Goal: Find specific page/section: Find specific page/section

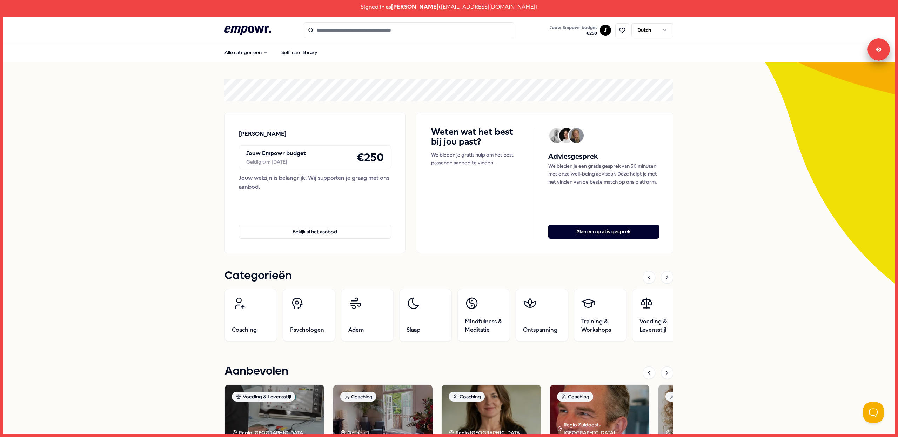
click at [605, 32] on html "Signed in as [PERSON_NAME] ( [EMAIL_ADDRESS][DOMAIN_NAME] ) .empowr-logo_svg__c…" at bounding box center [449, 218] width 898 height 437
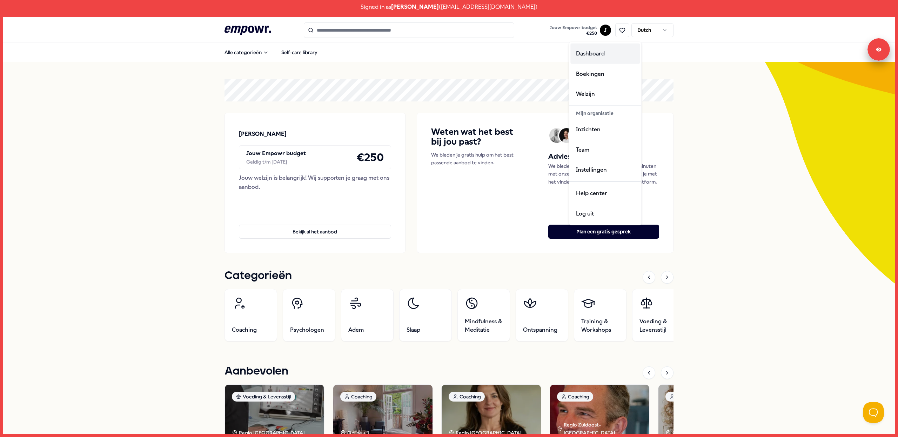
click at [599, 50] on div "Dashboard" at bounding box center [604, 53] width 69 height 20
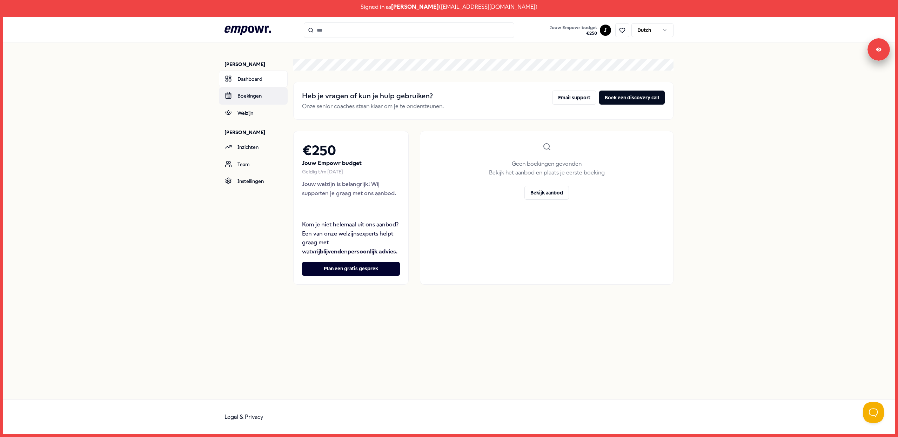
click at [254, 94] on link "Boekingen" at bounding box center [253, 95] width 69 height 17
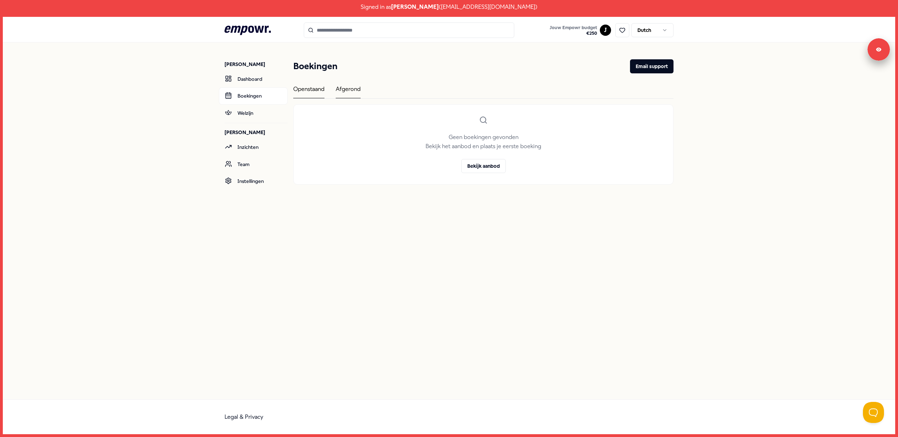
click at [345, 86] on div "Afgerond" at bounding box center [348, 92] width 25 height 14
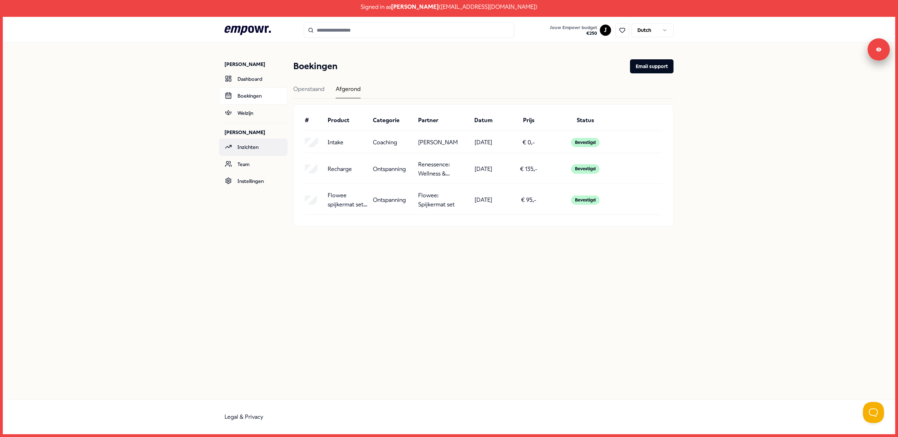
click at [256, 145] on link "Inzichten" at bounding box center [253, 147] width 69 height 17
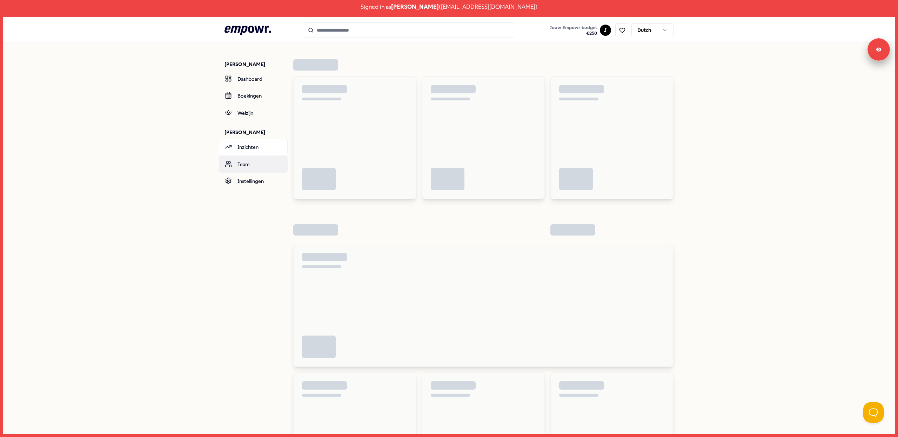
click at [252, 166] on link "Team" at bounding box center [253, 164] width 69 height 17
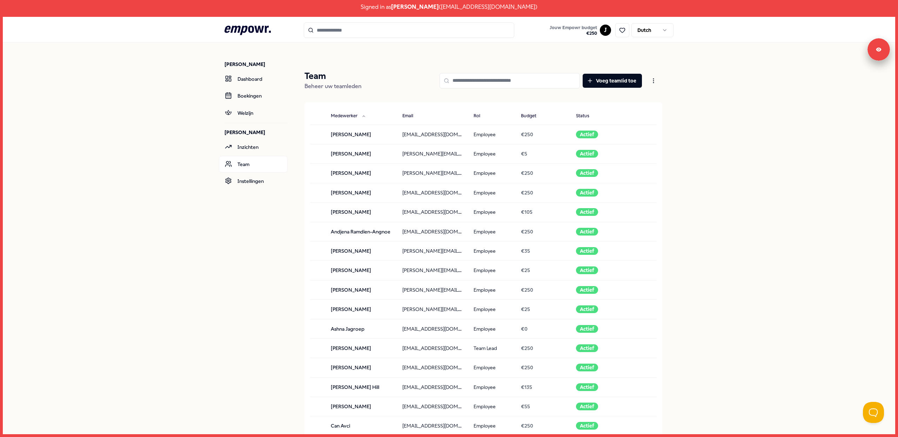
click at [514, 79] on input at bounding box center [509, 80] width 140 height 15
paste input "****"
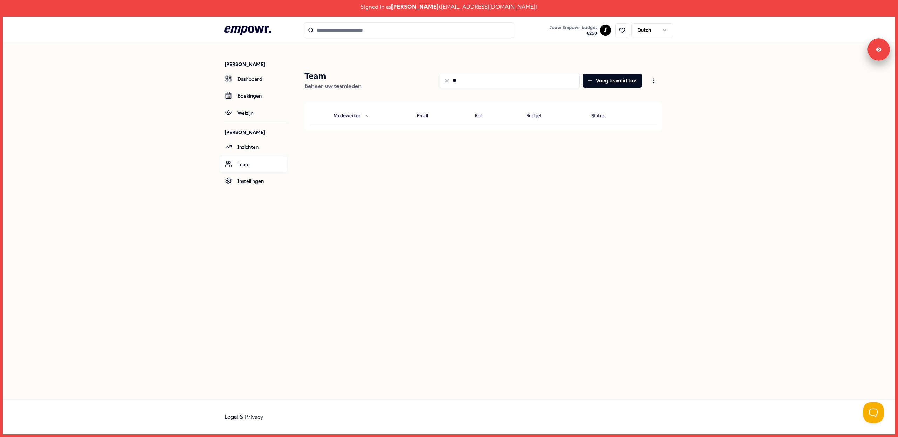
type input "*"
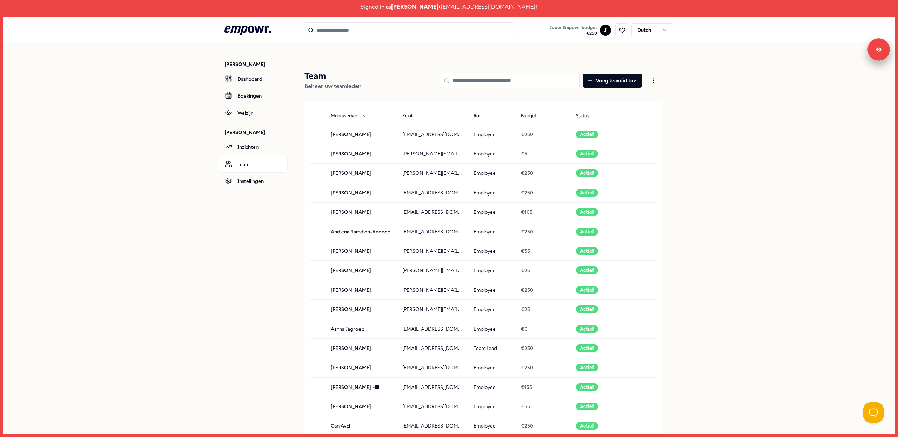
click at [475, 79] on input at bounding box center [509, 80] width 140 height 15
paste input "**********"
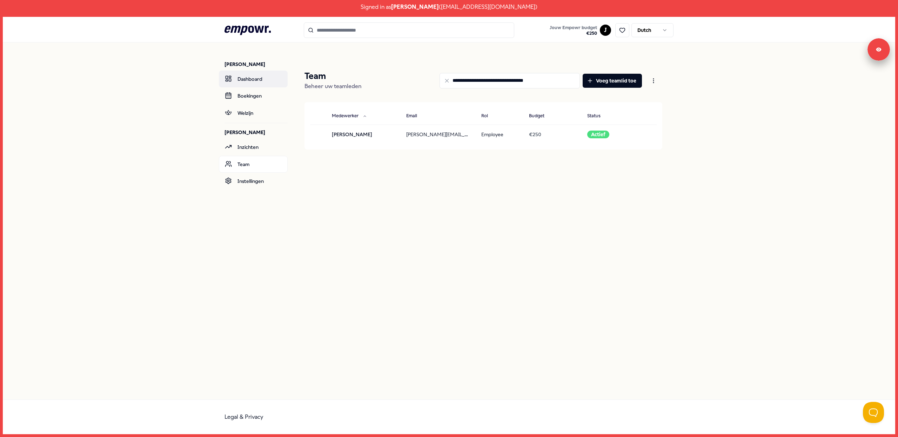
type input "**********"
click at [263, 75] on link "Dashboard" at bounding box center [253, 78] width 69 height 17
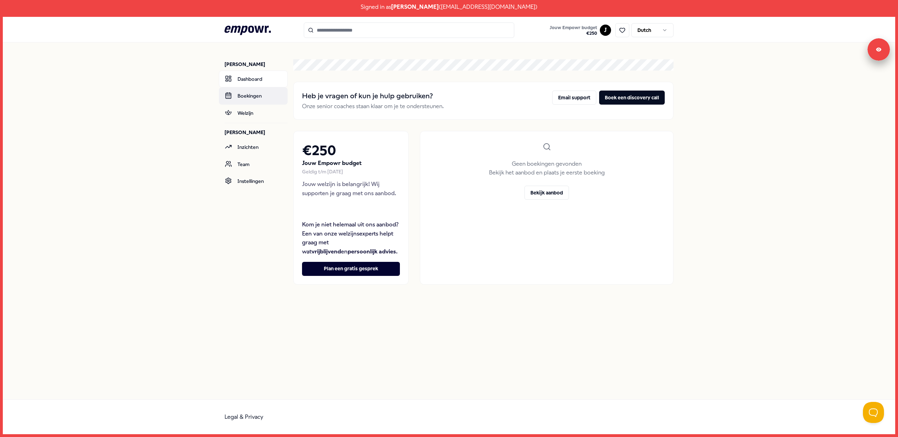
click at [256, 99] on link "Boekingen" at bounding box center [253, 95] width 69 height 17
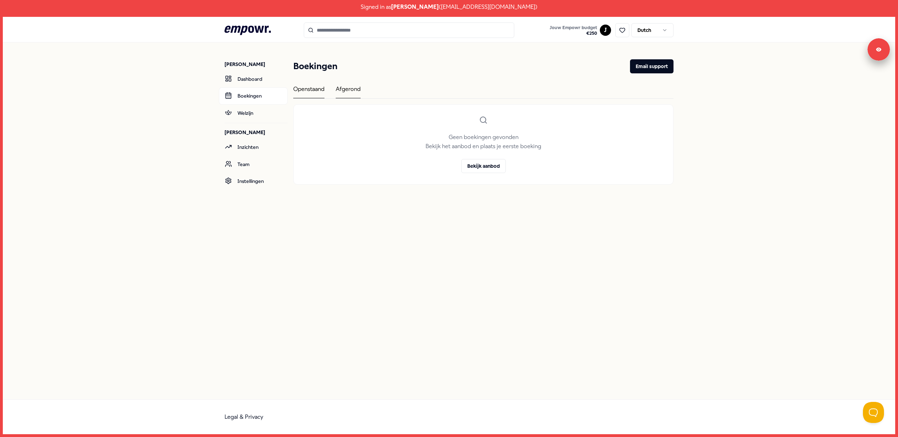
click at [350, 92] on div "Afgerond" at bounding box center [348, 92] width 25 height 14
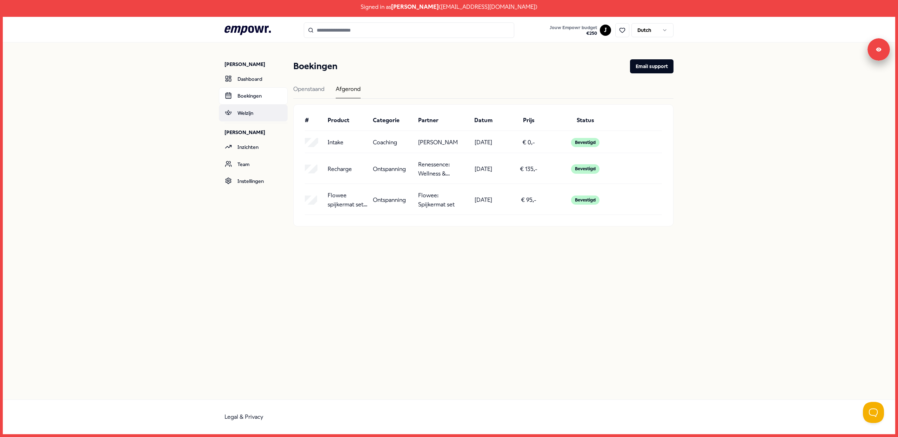
click at [249, 112] on link "Welzijn" at bounding box center [253, 113] width 69 height 17
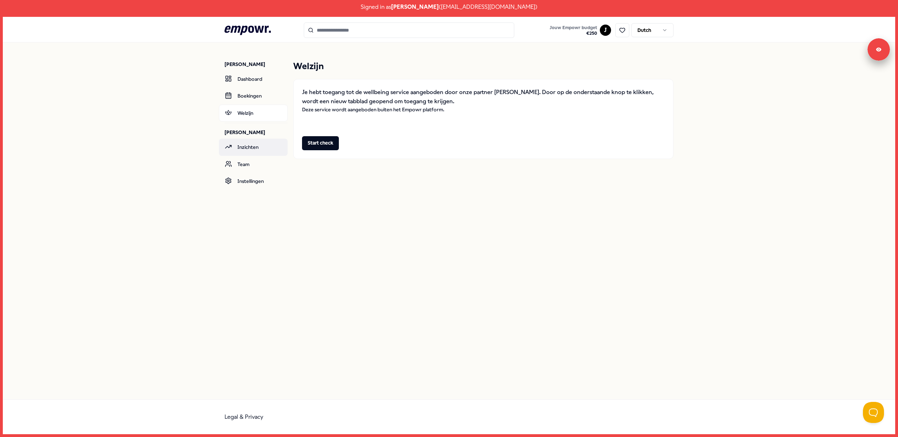
click at [249, 151] on link "Inzichten" at bounding box center [253, 147] width 69 height 17
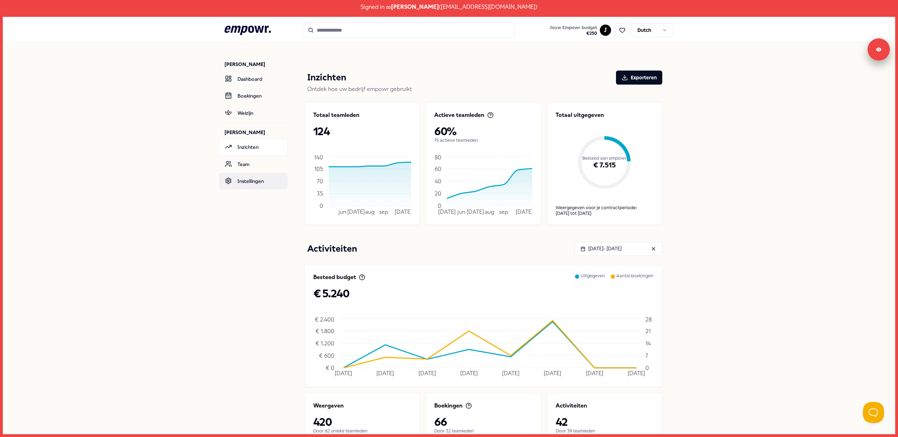
click at [252, 183] on link "Instellingen" at bounding box center [253, 181] width 69 height 17
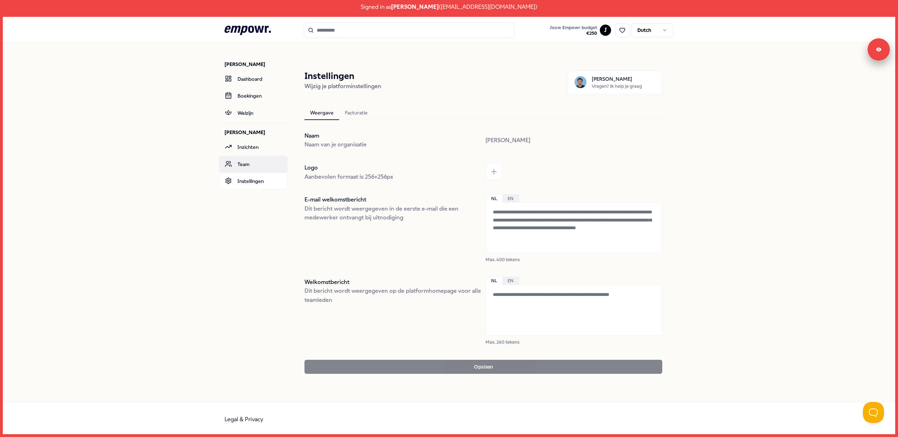
click at [252, 164] on link "Team" at bounding box center [253, 164] width 69 height 17
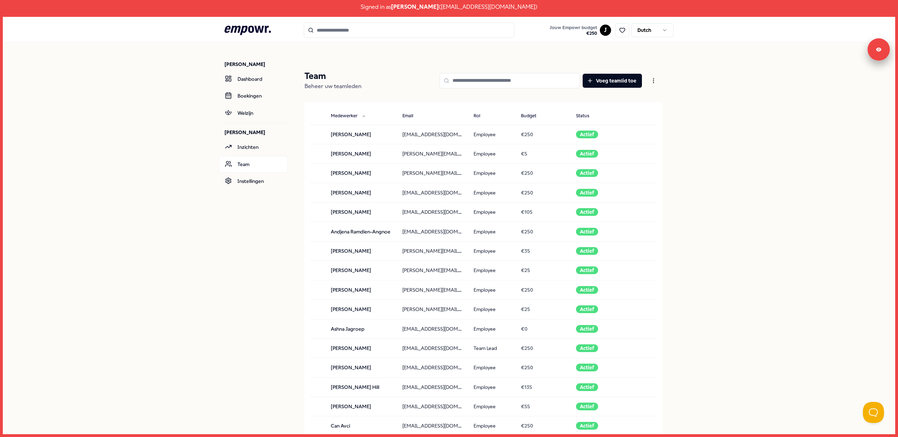
click at [484, 79] on input at bounding box center [509, 80] width 140 height 15
paste input "**********"
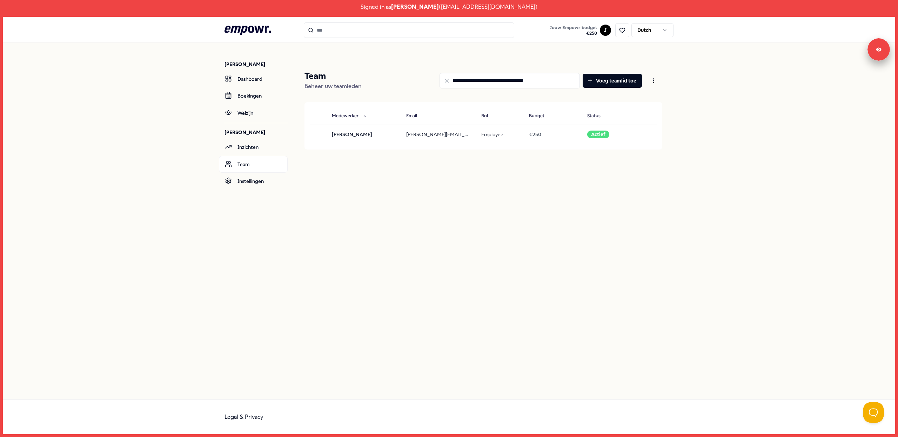
type input "**********"
click at [879, 48] on p "Ingelogd als [PERSON_NAME]" at bounding box center [849, 46] width 64 height 6
click at [838, 55] on link "Uitloggen" at bounding box center [827, 52] width 21 height 6
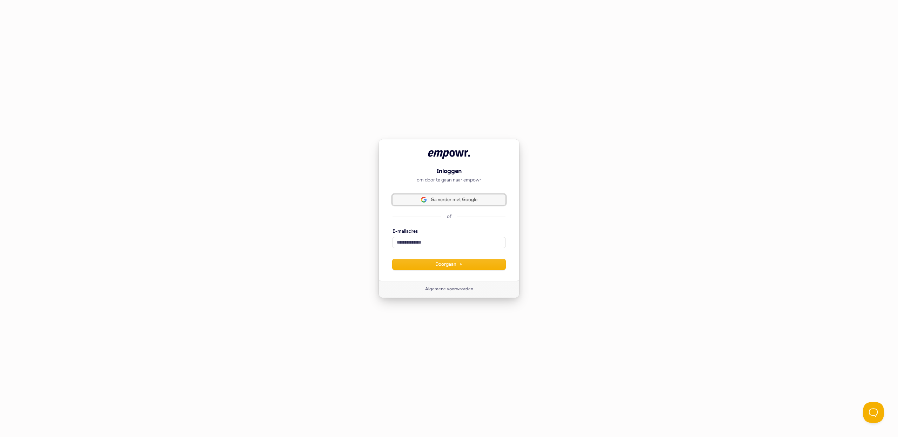
click at [445, 202] on span "Ga verder met Google" at bounding box center [454, 199] width 47 height 6
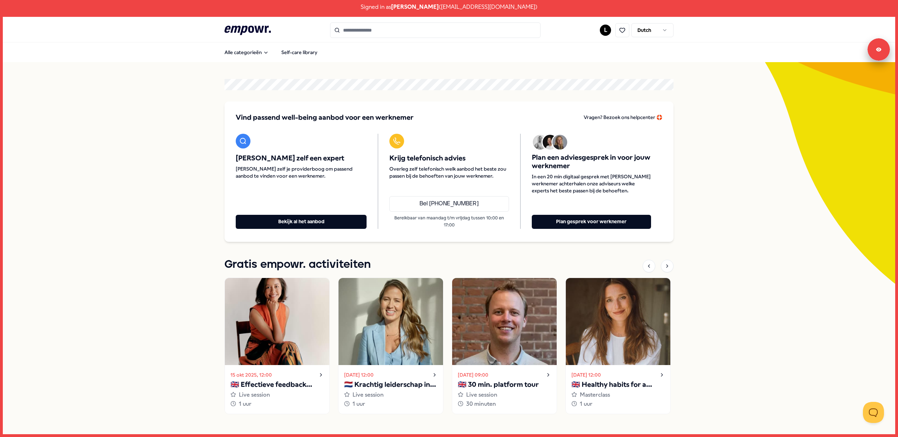
click at [606, 28] on html "Signed in as [PERSON_NAME] ( [EMAIL_ADDRESS][DOMAIN_NAME] ) .empowr-logo_svg__c…" at bounding box center [449, 218] width 898 height 437
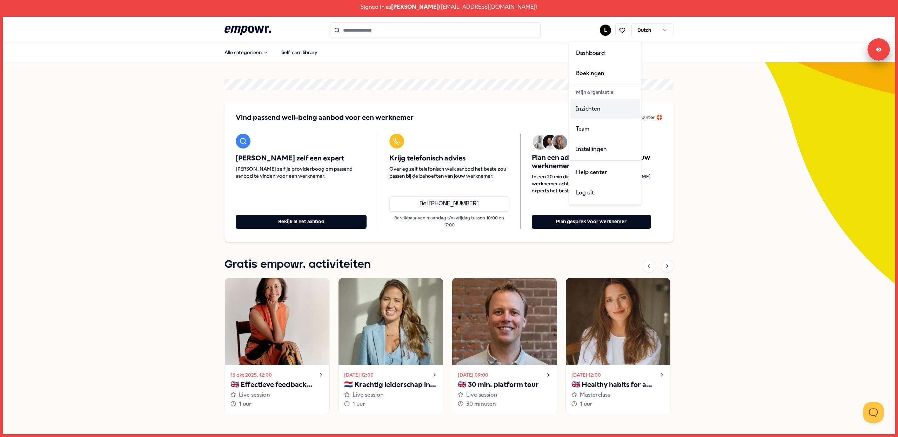
click at [594, 109] on div "Inzichten" at bounding box center [604, 109] width 69 height 20
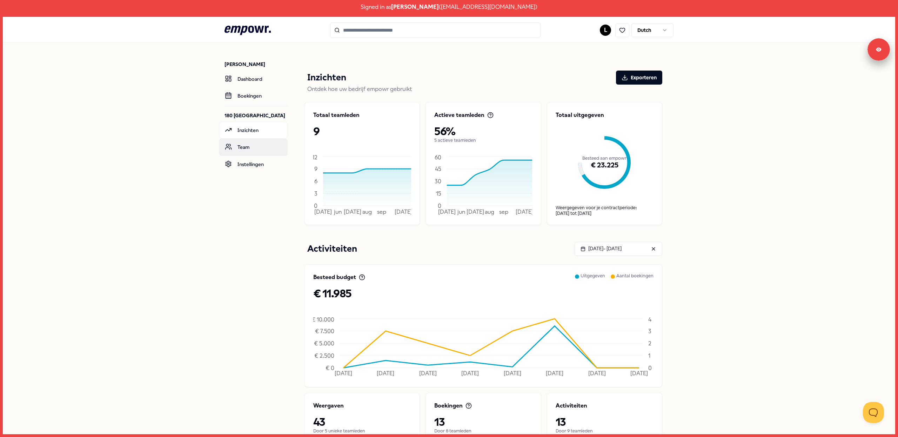
click at [252, 144] on link "Team" at bounding box center [253, 147] width 69 height 17
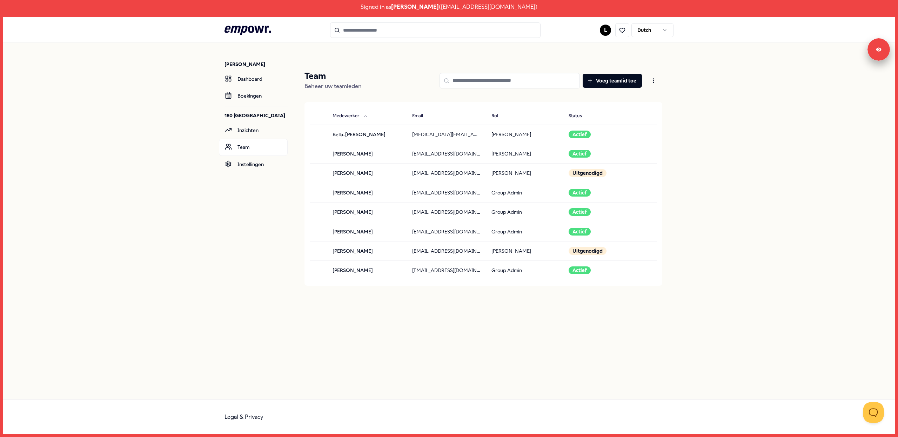
click at [257, 106] on div "180 Amsterdam" at bounding box center [255, 113] width 63 height 16
click at [257, 99] on link "Boekingen" at bounding box center [253, 95] width 69 height 17
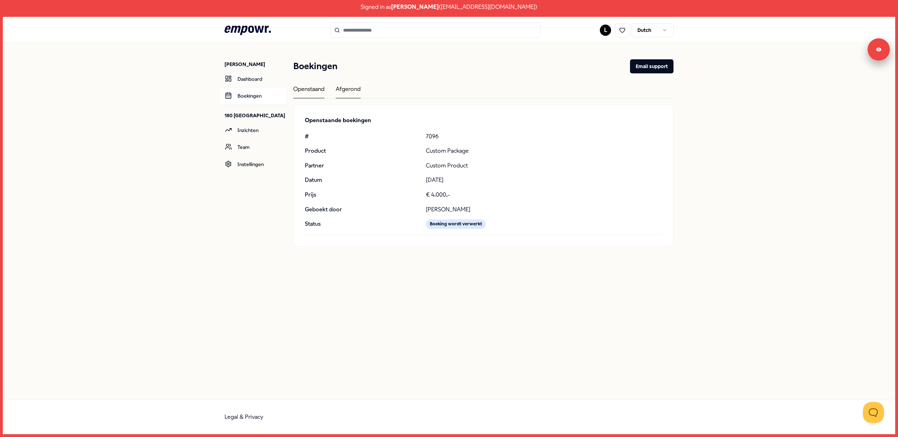
click at [358, 91] on div "Afgerond" at bounding box center [348, 92] width 25 height 14
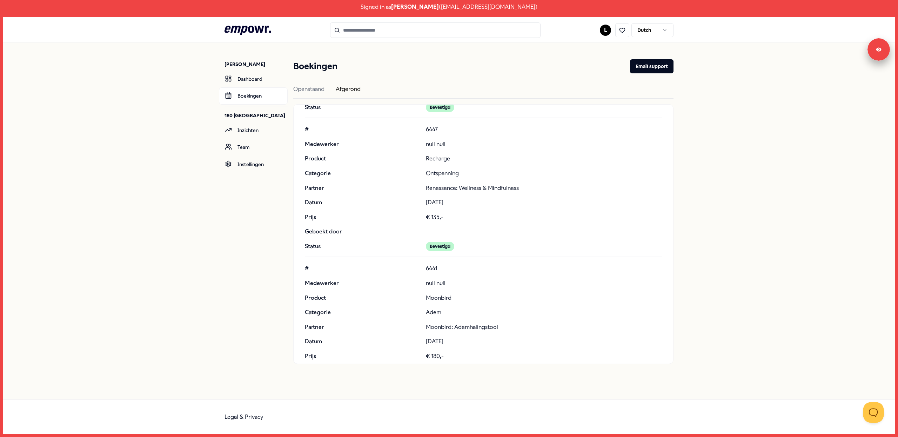
scroll to position [2572, 0]
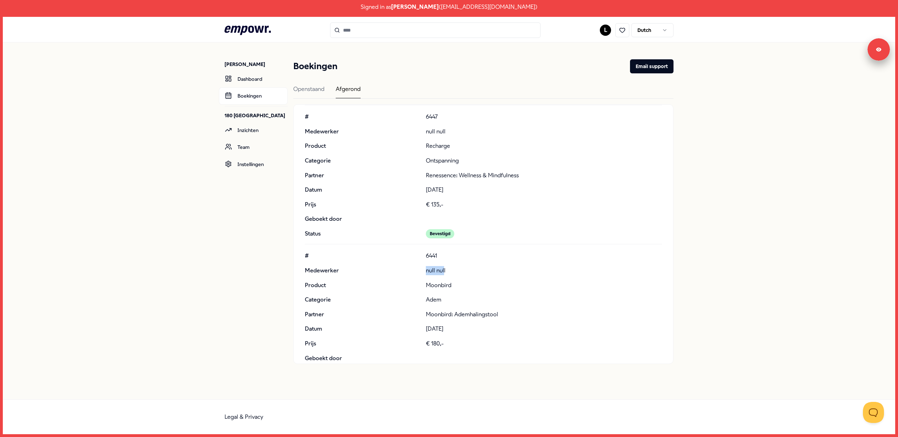
drag, startPoint x: 427, startPoint y: 274, endPoint x: 445, endPoint y: 279, distance: 18.9
click at [445, 275] on p "null null" at bounding box center [544, 270] width 236 height 9
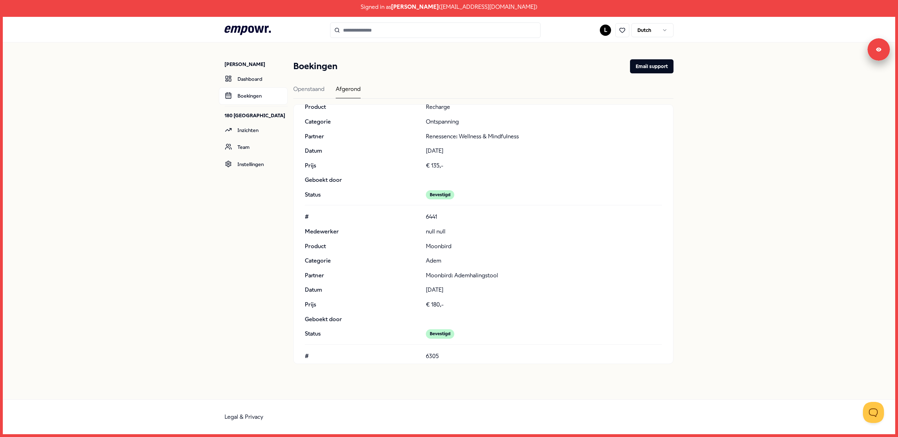
click at [444, 251] on p "Moonbird" at bounding box center [544, 246] width 236 height 9
click at [433, 263] on p "Adem" at bounding box center [544, 260] width 236 height 9
click at [460, 286] on div "# 6441 Medewerker null null Product Moonbird Categorie Adem Partner Moonbird: A…" at bounding box center [483, 275] width 357 height 126
drag, startPoint x: 432, startPoint y: 280, endPoint x: 483, endPoint y: 285, distance: 50.8
click at [483, 280] on p "Moonbird: Ademhalingstool" at bounding box center [544, 275] width 236 height 9
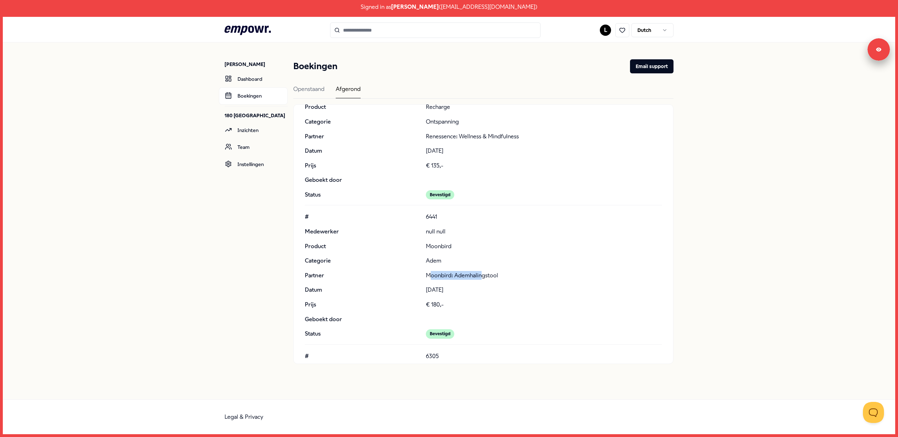
click at [483, 280] on p "Moonbird: Ademhalingstool" at bounding box center [544, 275] width 236 height 9
click at [437, 301] on div "# 6441 Medewerker null null Product Moonbird Categorie Adem Partner Moonbird: A…" at bounding box center [483, 275] width 357 height 126
click at [440, 309] on p "€ 180,-" at bounding box center [544, 304] width 236 height 9
click at [825, 54] on link "Uitloggen" at bounding box center [827, 52] width 21 height 6
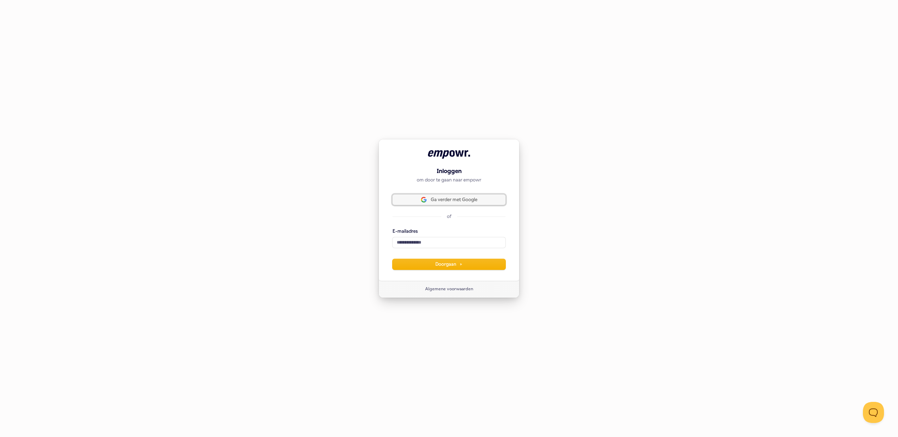
click at [441, 202] on span "Ga verder met Google" at bounding box center [454, 199] width 47 height 6
